Goal: Task Accomplishment & Management: Complete application form

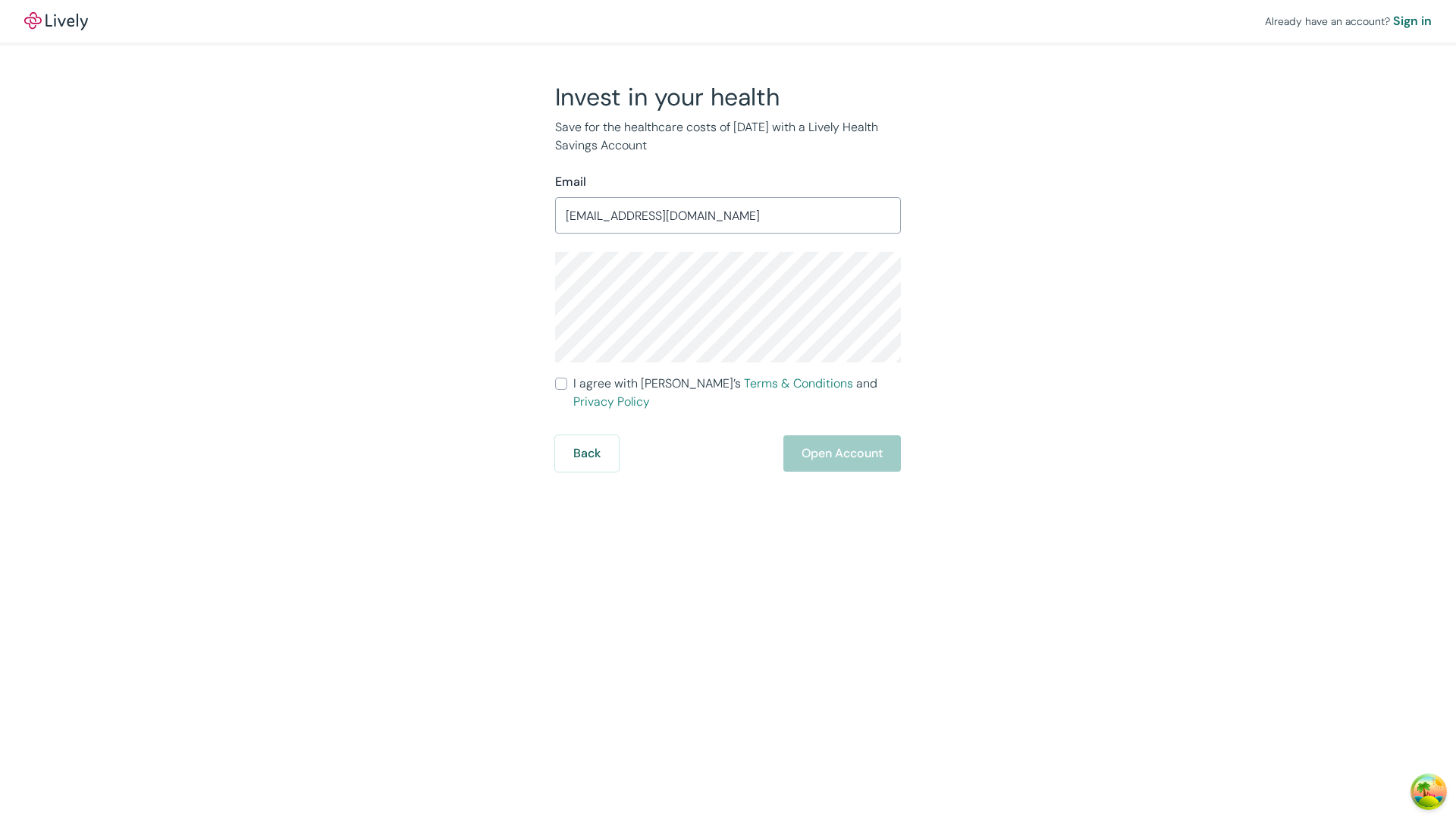
click at [561, 383] on input "I agree with Lively’s Terms & Conditions and Privacy Policy" at bounding box center [561, 383] width 12 height 12
checkbox input "true"
click at [841, 436] on button "Open Account" at bounding box center [842, 454] width 118 height 36
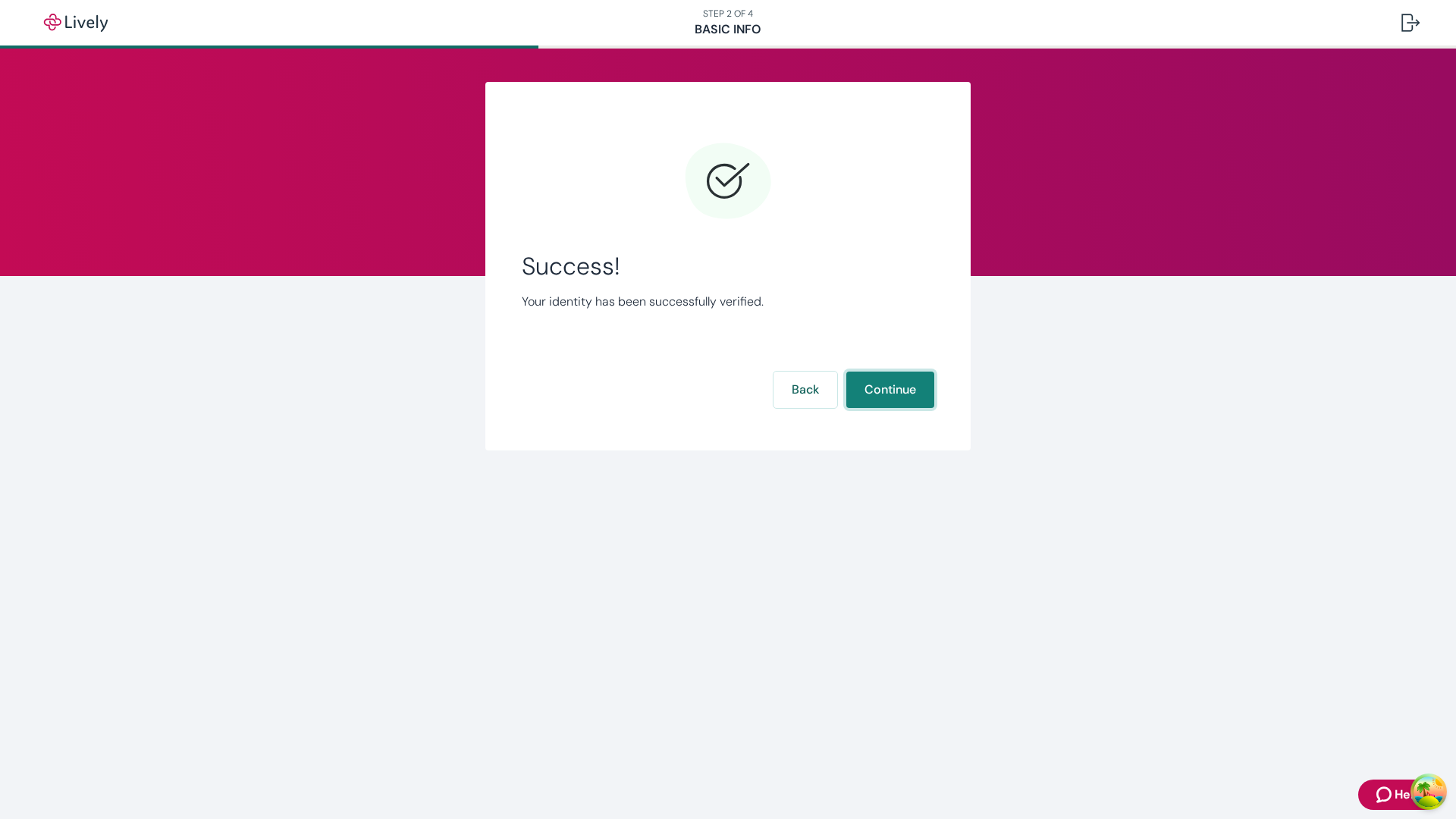
click at [889, 390] on button "Continue" at bounding box center [890, 390] width 88 height 36
